Goal: Transaction & Acquisition: Purchase product/service

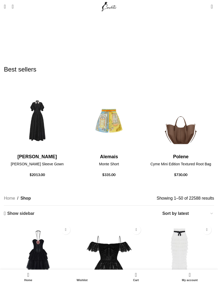
click at [8, 9] on link "Menu" at bounding box center [4, 6] width 7 height 10
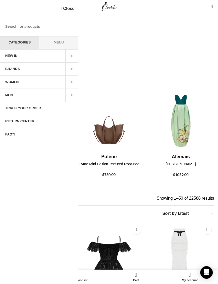
click at [73, 71] on span at bounding box center [71, 69] width 13 height 13
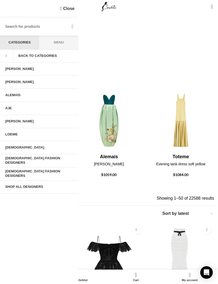
click at [39, 189] on link "Shop All Designers" at bounding box center [39, 186] width 79 height 13
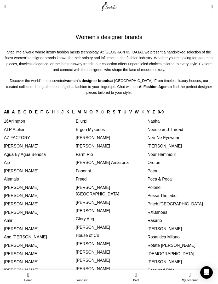
click at [170, 226] on link "[PERSON_NAME]" at bounding box center [165, 228] width 35 height 4
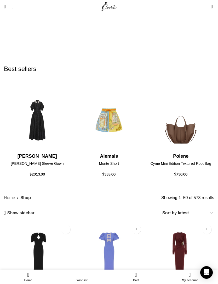
click at [43, 152] on img "1 / 30" at bounding box center [37, 183] width 67 height 63
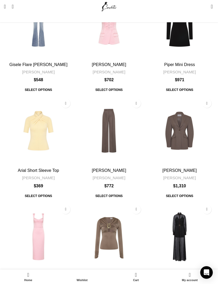
scroll to position [554, 0]
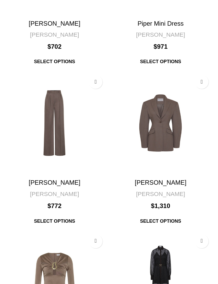
click at [145, 198] on img "Seraphina Maxi Dress" at bounding box center [179, 232] width 69 height 69
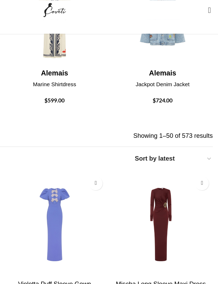
scroll to position [0, 0]
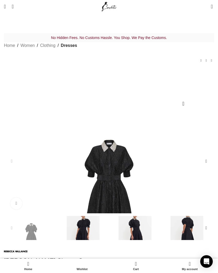
scroll to position [0, 59]
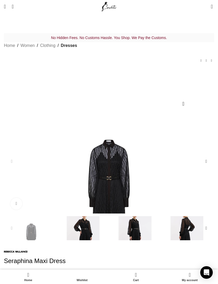
click at [59, 237] on img "2 / 5" at bounding box center [83, 240] width 49 height 49
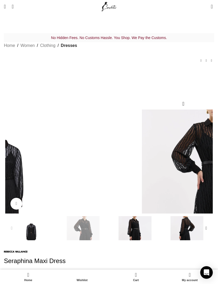
click at [110, 240] on img "3 / 5" at bounding box center [134, 240] width 49 height 49
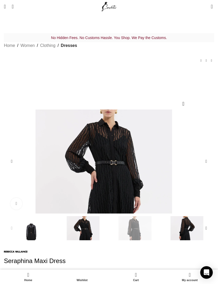
click at [201, 233] on div "Next slide" at bounding box center [206, 228] width 10 height 10
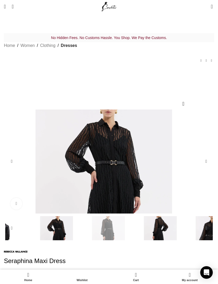
click at [201, 233] on div "Next slide" at bounding box center [206, 228] width 10 height 10
click at [201, 166] on div "Next slide" at bounding box center [206, 161] width 10 height 10
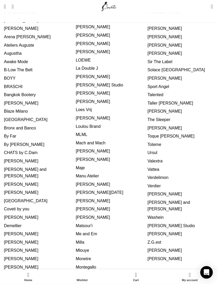
scroll to position [250, 0]
click at [13, 265] on link "[PERSON_NAME]" at bounding box center [21, 267] width 35 height 4
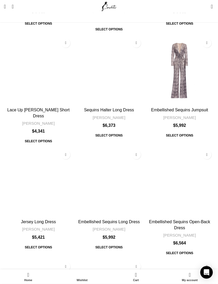
scroll to position [1609, 0]
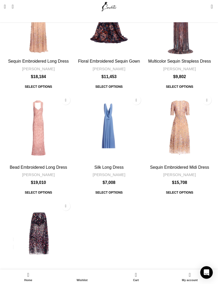
scroll to position [949, 0]
